Goal: Task Accomplishment & Management: Use online tool/utility

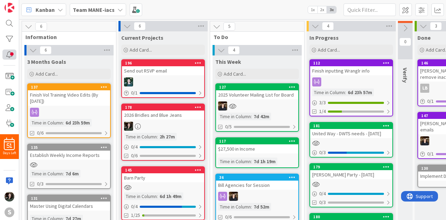
click at [3, 50] on div at bounding box center [9, 54] width 14 height 10
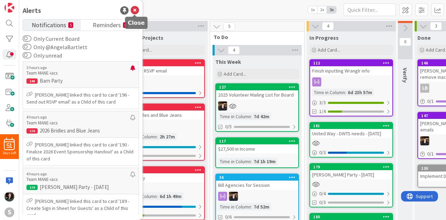
click at [135, 10] on icon at bounding box center [135, 10] width 8 height 8
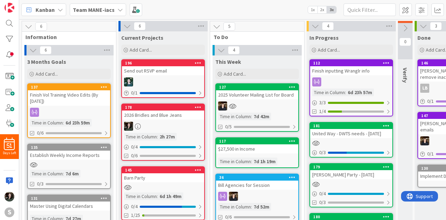
click at [110, 13] on b "Team MANE-iacs" at bounding box center [94, 9] width 42 height 7
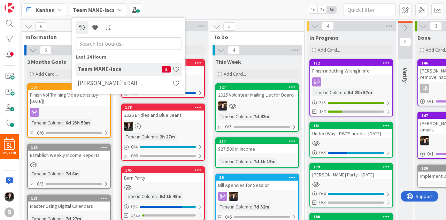
click at [117, 86] on h4 "[PERSON_NAME]'s BAB" at bounding box center [125, 82] width 95 height 7
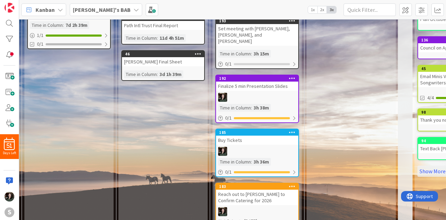
scroll to position [278, 0]
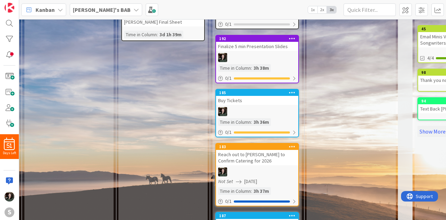
click at [269, 150] on div "Reach out to [PERSON_NAME] to Confirm Catering for 2026" at bounding box center [257, 157] width 82 height 15
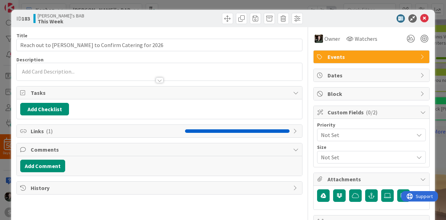
click at [36, 118] on div "Title 53 / 128 Reach out to [PERSON_NAME] to Confirm Catering for 2026 Descript…" at bounding box center [159, 223] width 286 height 392
click at [49, 145] on span "Comments" at bounding box center [160, 149] width 259 height 8
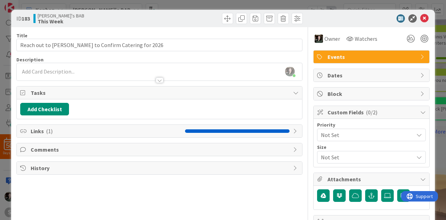
click at [52, 133] on span "Links ( 1 )" at bounding box center [106, 131] width 151 height 8
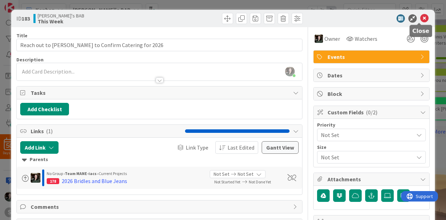
click at [420, 18] on icon at bounding box center [424, 18] width 8 height 8
